Goal: Transaction & Acquisition: Download file/media

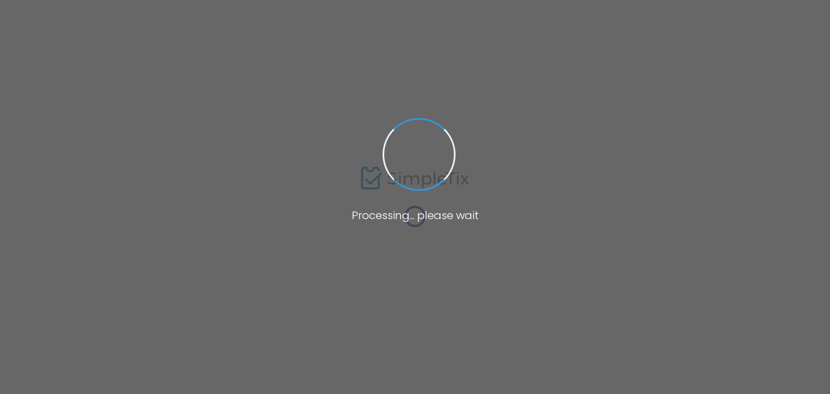
type input "[URL][DOMAIN_NAME]"
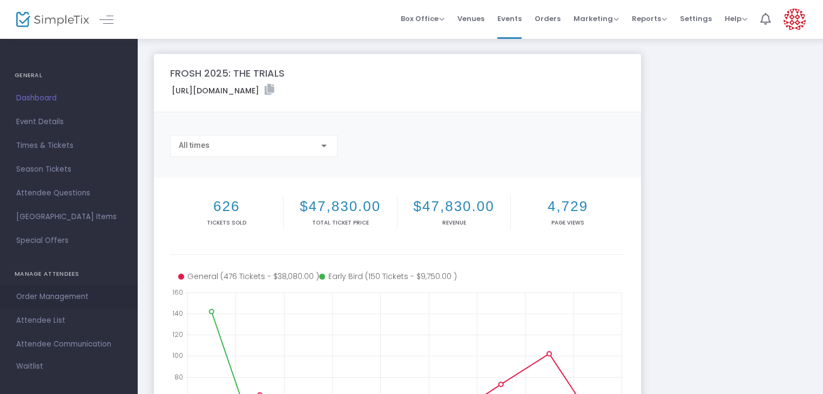
click at [81, 298] on span "Order Management" at bounding box center [68, 297] width 105 height 14
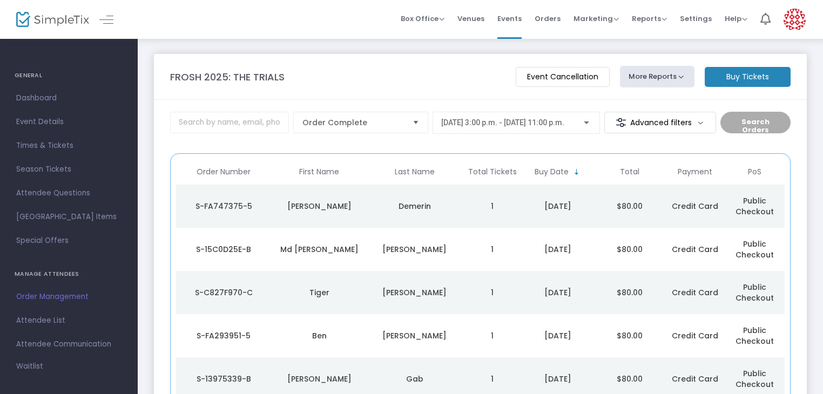
click at [684, 131] on m-button "Advanced filters" at bounding box center [661, 123] width 112 height 22
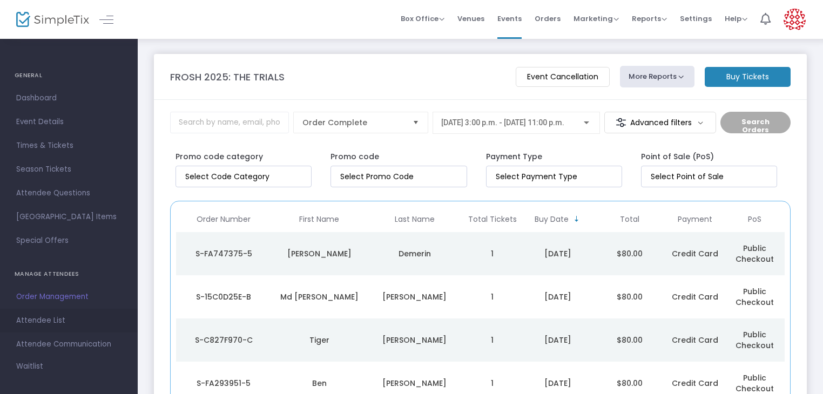
click at [80, 319] on span "Attendee List" at bounding box center [68, 321] width 105 height 14
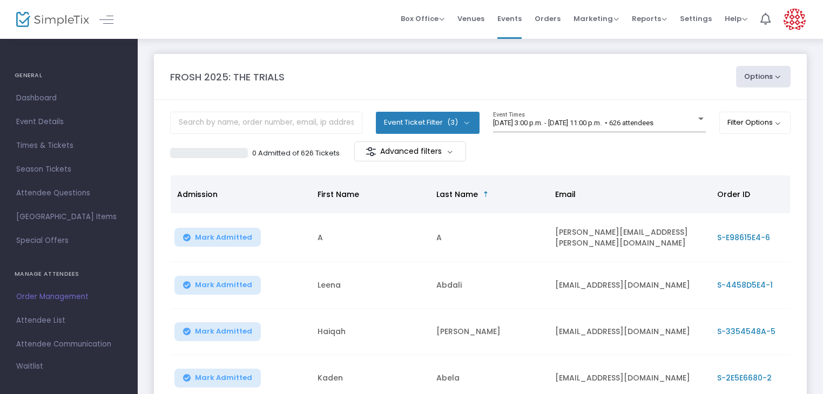
click at [740, 83] on button "Options" at bounding box center [763, 77] width 55 height 22
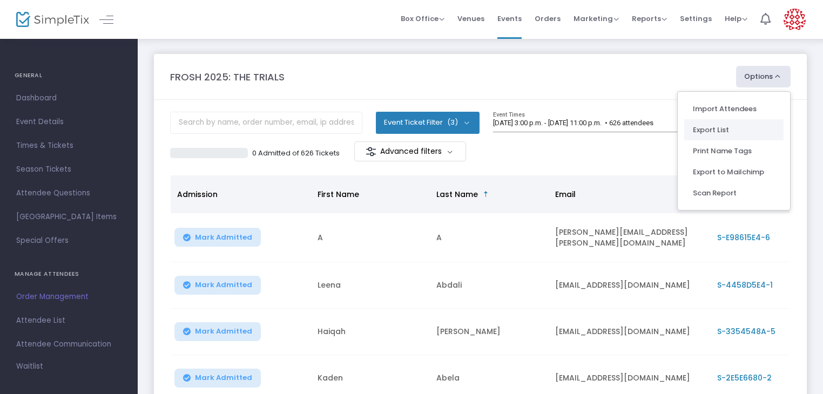
click at [734, 125] on li "Export List" at bounding box center [734, 129] width 99 height 21
radio input "false"
radio input "true"
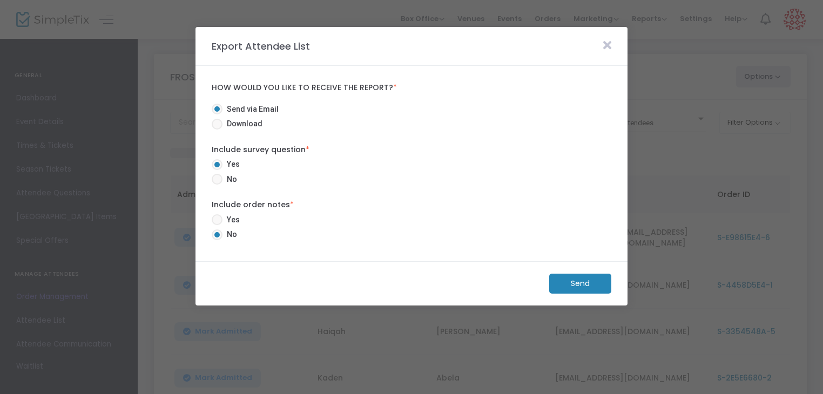
click at [246, 122] on span "Download" at bounding box center [243, 123] width 40 height 11
click at [217, 130] on input "Download" at bounding box center [217, 130] width 1 height 1
radio input "true"
click at [227, 215] on span "Yes" at bounding box center [231, 219] width 17 height 11
click at [217, 225] on input "Yes" at bounding box center [217, 225] width 1 height 1
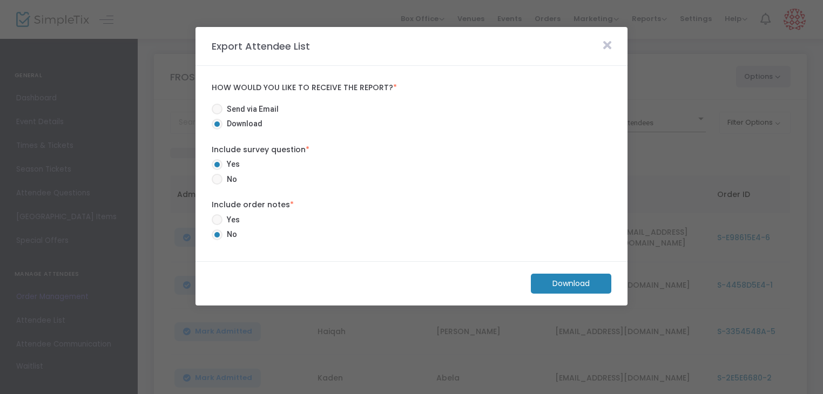
radio input "true"
click at [558, 282] on m-button "Download" at bounding box center [571, 284] width 81 height 20
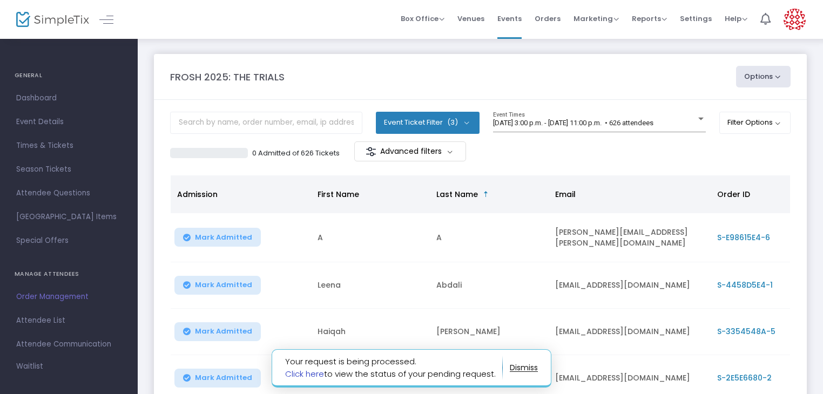
click at [323, 372] on link "Click here" at bounding box center [304, 373] width 39 height 11
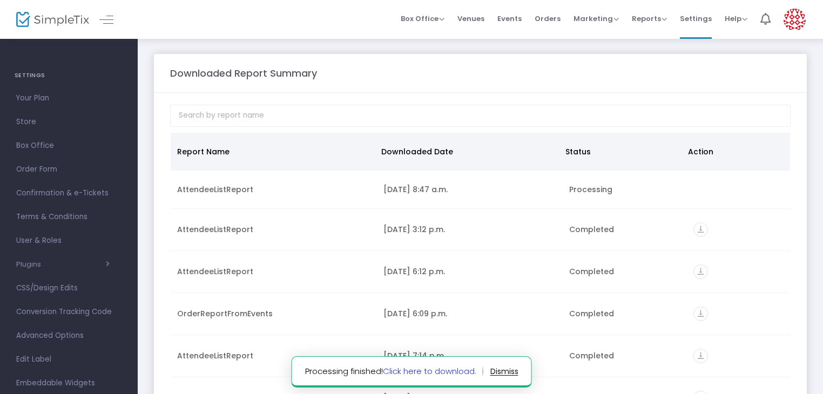
click at [417, 371] on link "Click here to download." at bounding box center [429, 371] width 93 height 11
